Goal: Navigation & Orientation: Find specific page/section

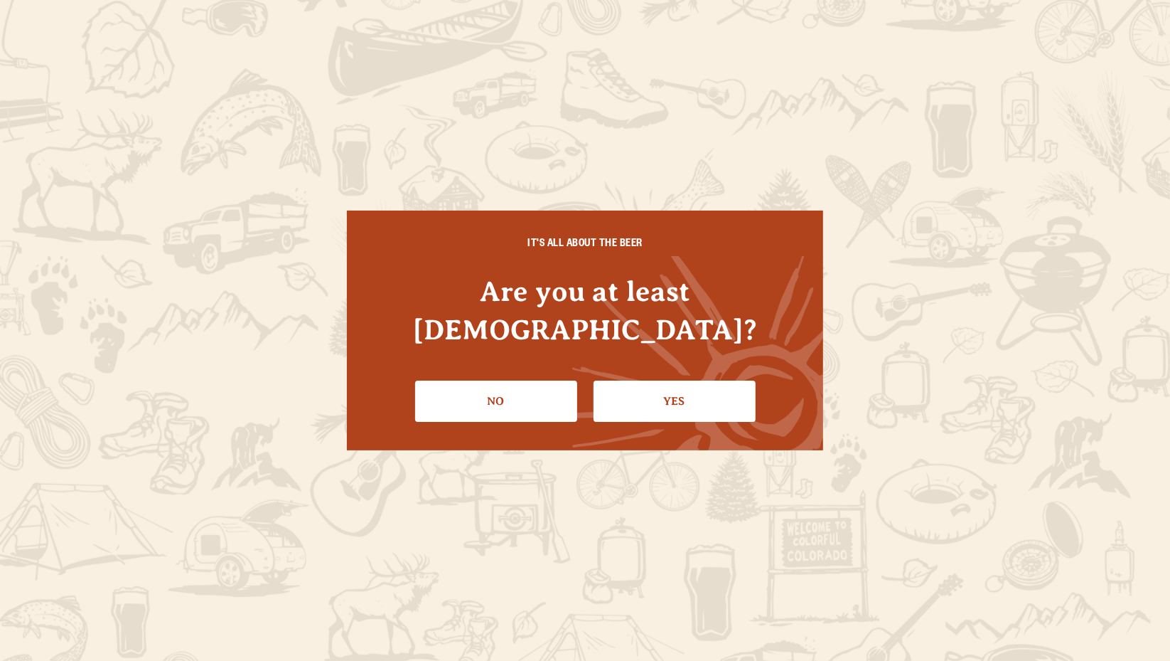
click at [538, 380] on link "No" at bounding box center [496, 400] width 162 height 41
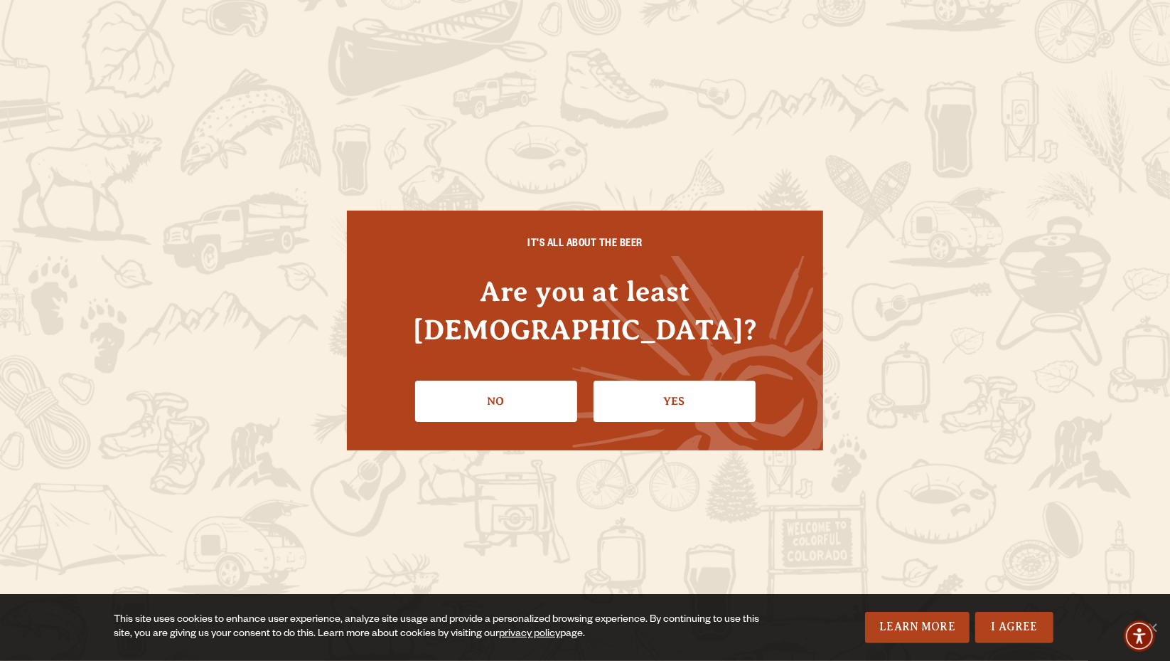
click at [650, 380] on link "Yes" at bounding box center [675, 400] width 162 height 41
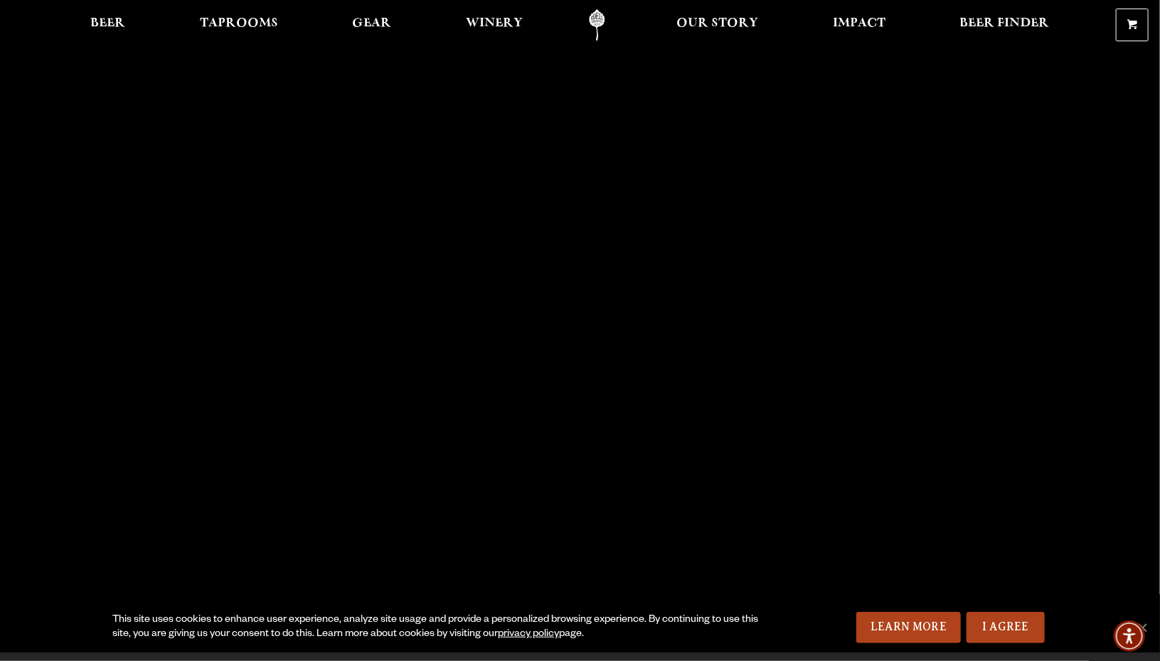
click at [109, 26] on span "Beer" at bounding box center [108, 23] width 35 height 11
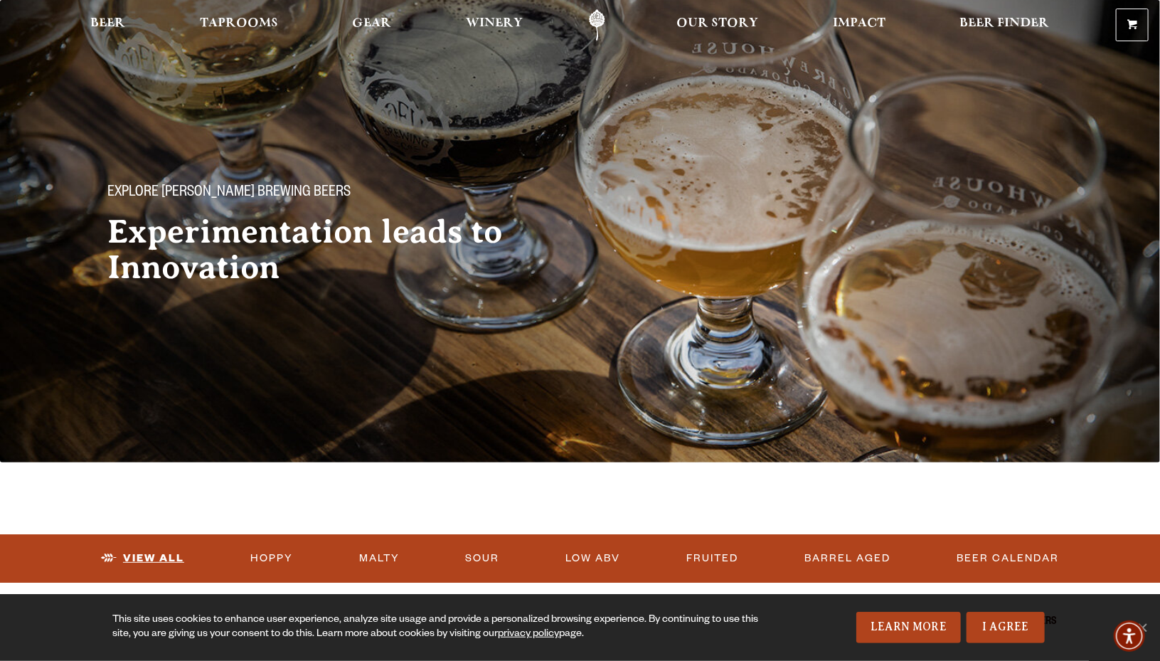
click at [163, 572] on link "View All" at bounding box center [142, 558] width 95 height 33
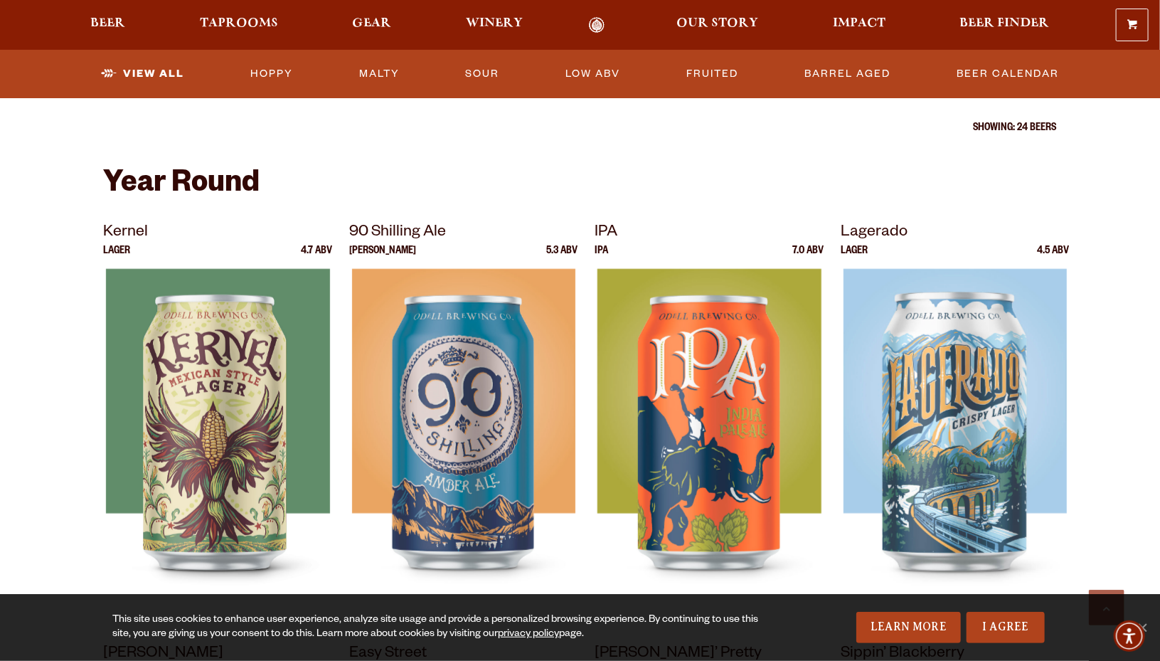
scroll to position [498, 0]
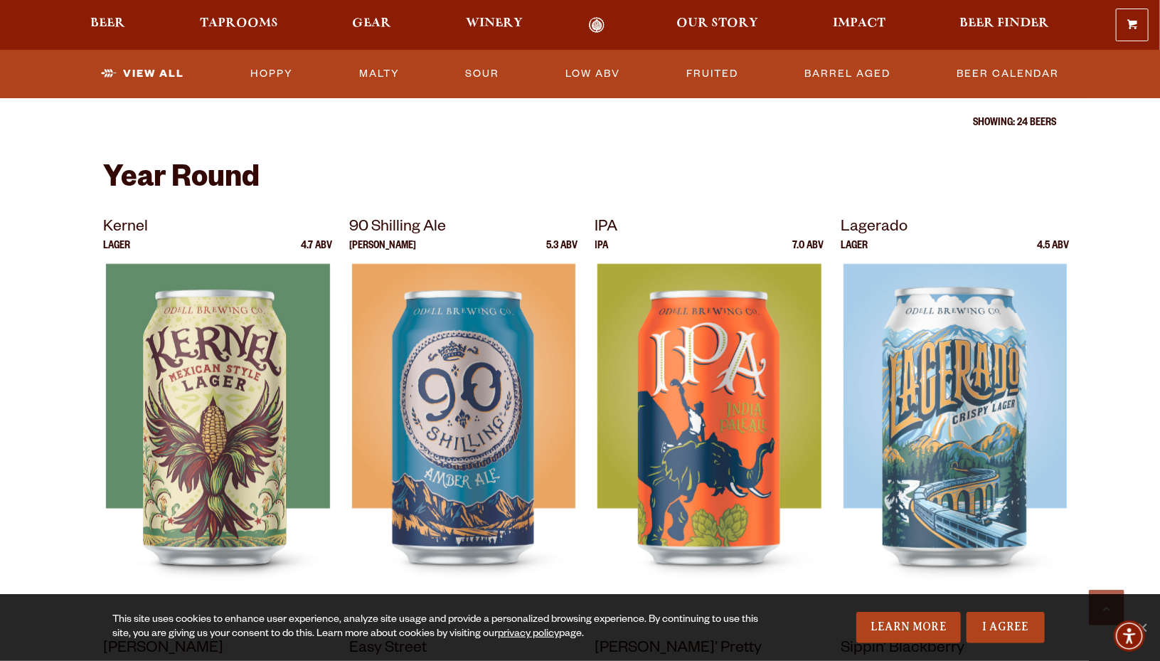
click at [1001, 635] on link "I Agree" at bounding box center [1005, 627] width 78 height 31
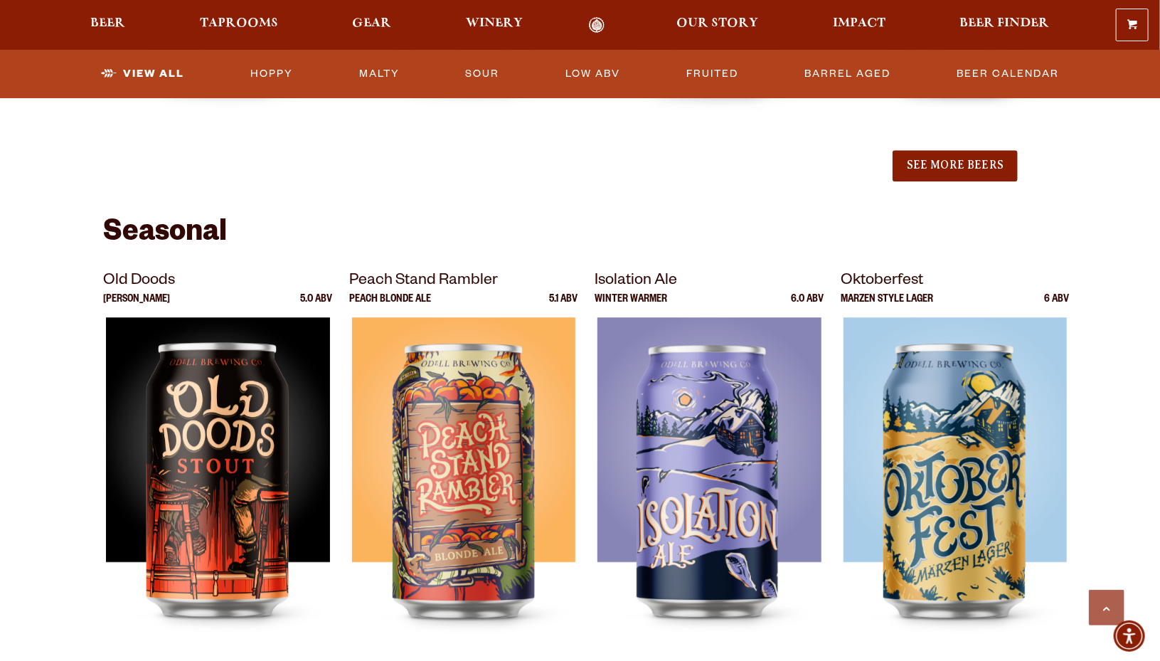
scroll to position [0, 0]
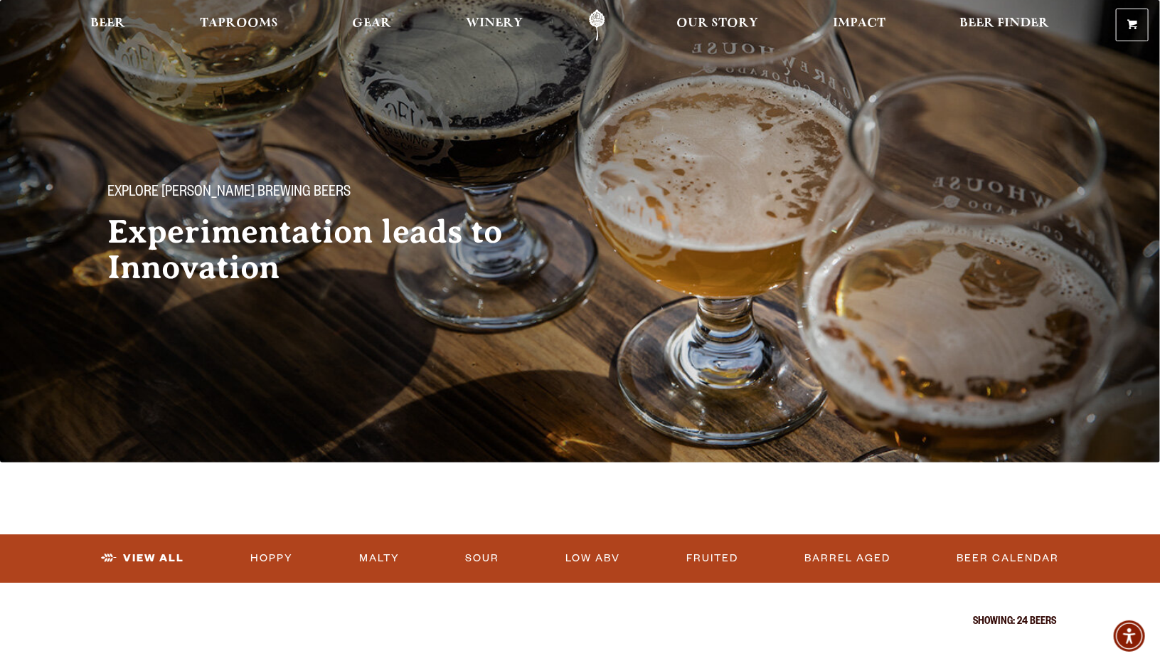
click at [491, 29] on span "Winery" at bounding box center [494, 23] width 57 height 11
